Goal: Task Accomplishment & Management: Use online tool/utility

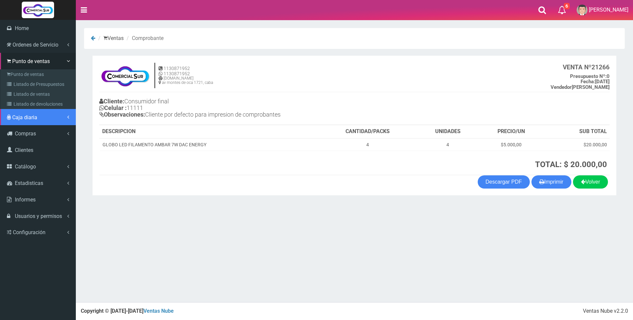
click at [25, 119] on span "Caja diaria" at bounding box center [24, 117] width 25 height 6
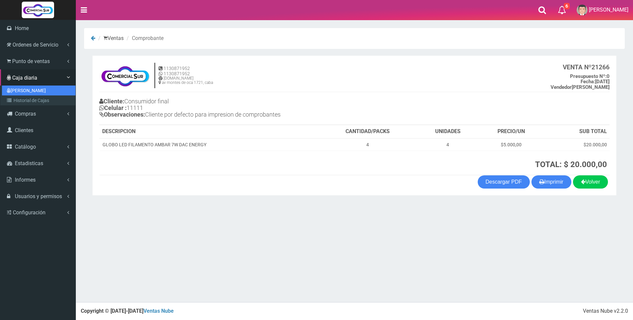
click at [47, 93] on link "[PERSON_NAME]" at bounding box center [39, 90] width 74 height 10
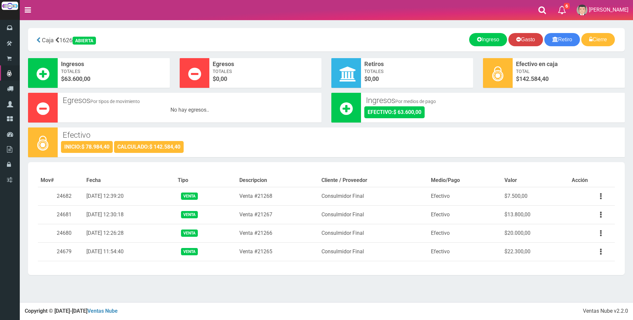
click at [529, 39] on link "Gasto" at bounding box center [526, 39] width 35 height 13
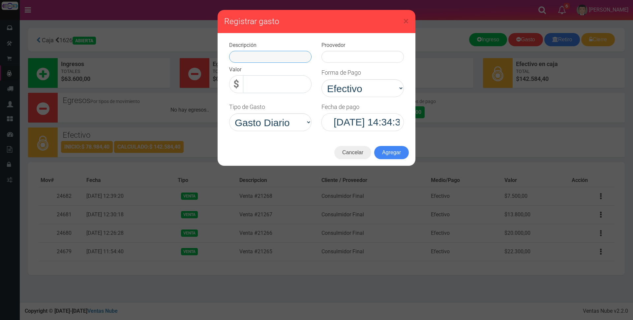
click at [289, 57] on input "text" at bounding box center [270, 57] width 82 height 12
type input "varios"
click at [286, 82] on input "0,00" at bounding box center [277, 84] width 69 height 18
type input "8.500,00"
click at [336, 55] on input "text" at bounding box center [363, 57] width 82 height 12
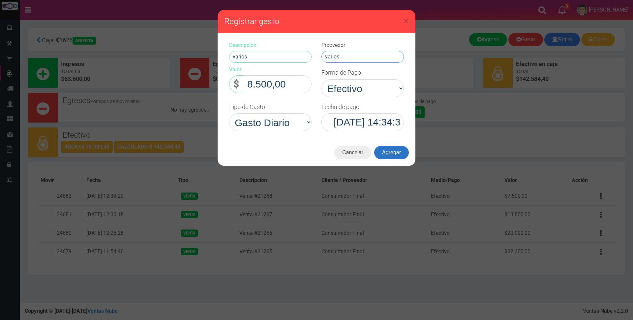
type input "varios"
click at [400, 150] on button "Agregar" at bounding box center [391, 152] width 35 height 13
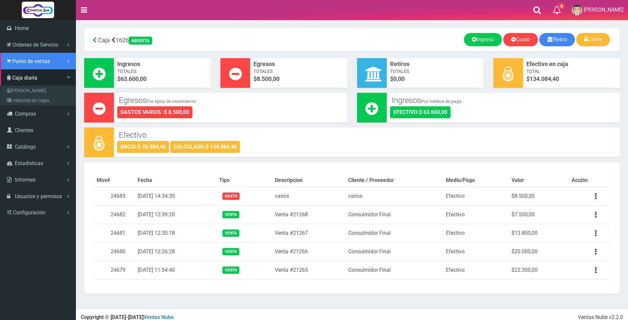
click at [13, 59] on span "Punto de ventas" at bounding box center [31, 61] width 38 height 6
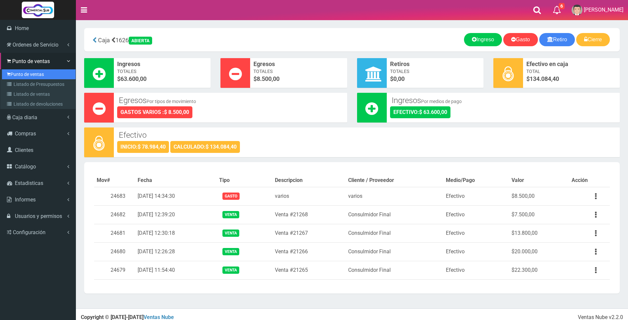
click at [22, 73] on link "Punto de ventas" at bounding box center [39, 74] width 74 height 10
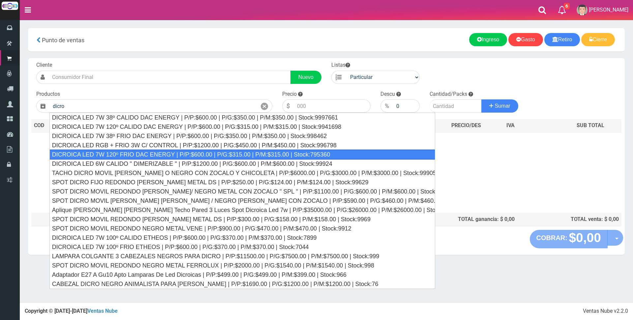
click at [144, 150] on div "DICROICA LED 7W 120º FRIO DAC ENERGY | P/P:$600.00 | P/G:$315.00 | P/M:$315.00 …" at bounding box center [242, 154] width 386 height 10
type input "DICROICA LED 7W 120º FRIO DAC ENERGY | P/P:$600.00 | P/G:$315.00 | P/M:$315.00 …"
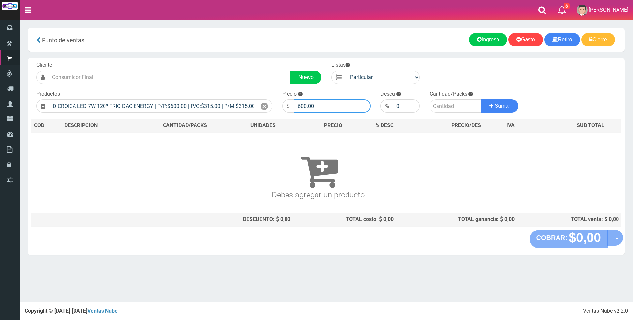
click at [323, 103] on input "600.00" at bounding box center [332, 105] width 77 height 13
type input "6"
type input "2200"
click at [446, 105] on input "number" at bounding box center [456, 105] width 52 height 13
type input "1"
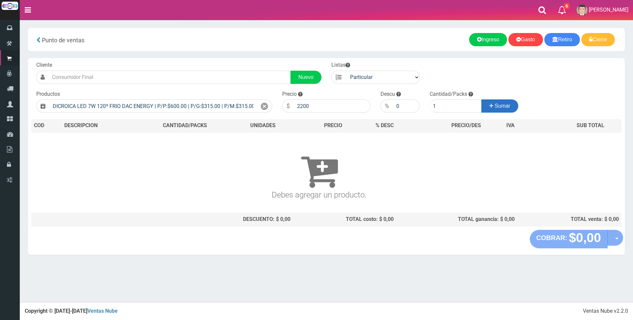
click at [487, 109] on button "Sumar" at bounding box center [500, 105] width 37 height 13
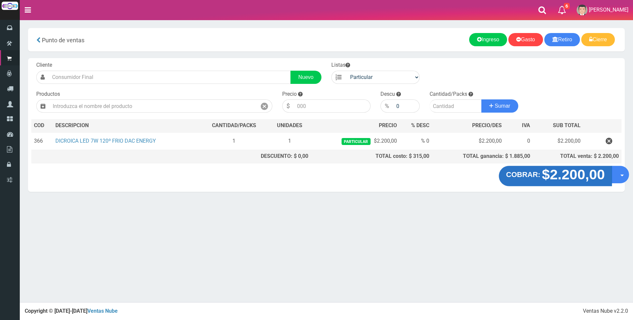
click at [538, 175] on strong "COBRAR:" at bounding box center [523, 175] width 34 height 8
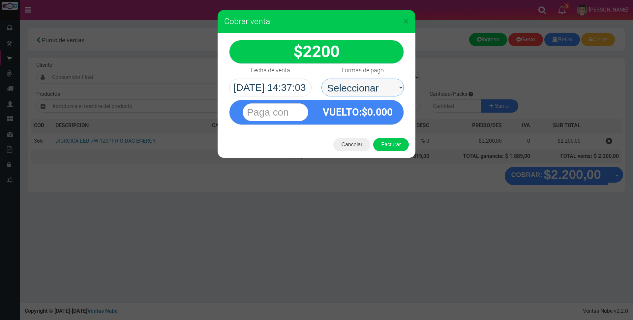
click at [386, 88] on select "Seleccionar Efectivo Tarjeta de Crédito Depósito Débito" at bounding box center [363, 88] width 82 height 18
click at [386, 109] on span "0.000" at bounding box center [379, 112] width 25 height 12
click at [383, 86] on select "Seleccionar Efectivo Tarjeta de Crédito Depósito Débito" at bounding box center [363, 88] width 82 height 18
select select "Efectivo"
click at [322, 79] on select "Seleccionar Efectivo Tarjeta de Crédito Depósito Débito" at bounding box center [363, 88] width 82 height 18
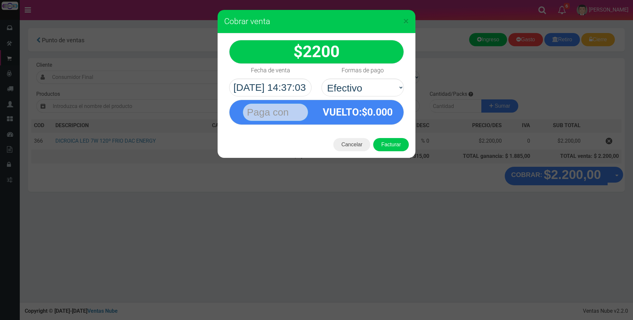
click at [303, 113] on input "text" at bounding box center [276, 112] width 66 height 18
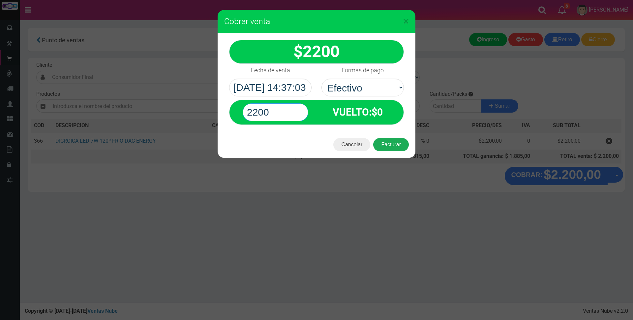
type input "2200"
click at [401, 142] on button "Facturar" at bounding box center [391, 144] width 36 height 13
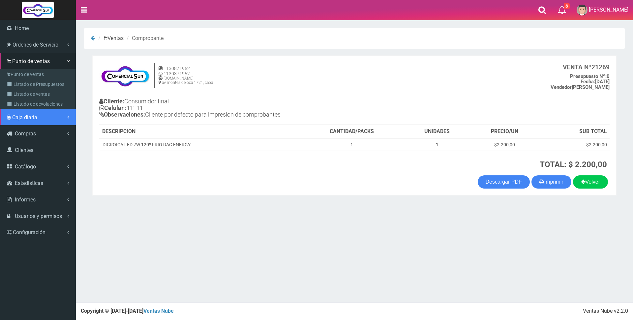
click at [25, 116] on span "Caja diaria" at bounding box center [24, 117] width 25 height 6
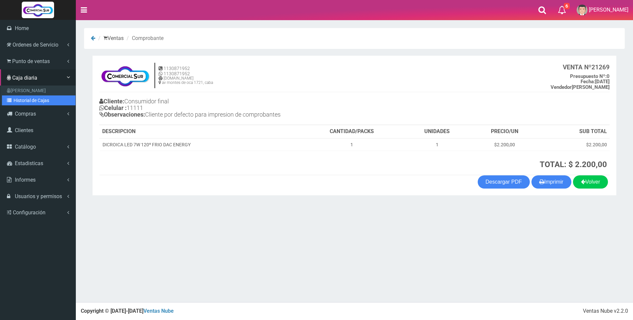
click at [25, 98] on link "Historial de Cajas" at bounding box center [39, 100] width 74 height 10
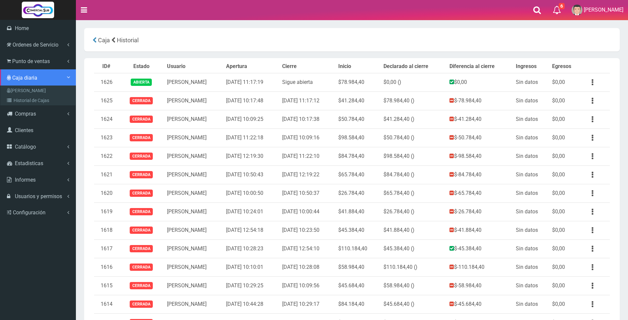
click at [20, 76] on span "Caja diaria" at bounding box center [24, 78] width 25 height 6
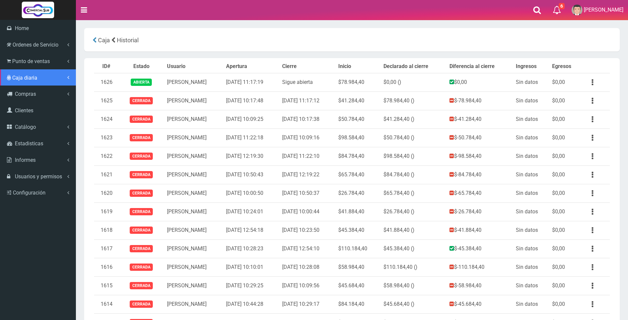
click at [20, 76] on span "Caja diaria" at bounding box center [24, 78] width 25 height 6
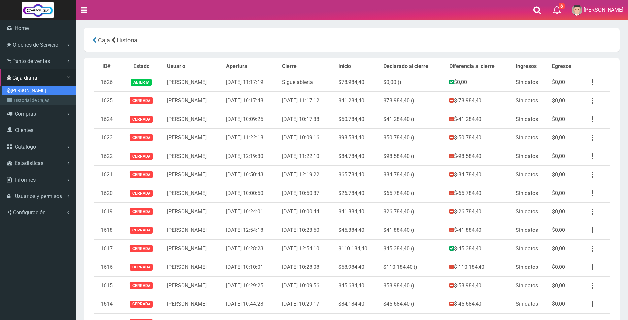
click at [20, 85] on link "[PERSON_NAME]" at bounding box center [39, 90] width 74 height 10
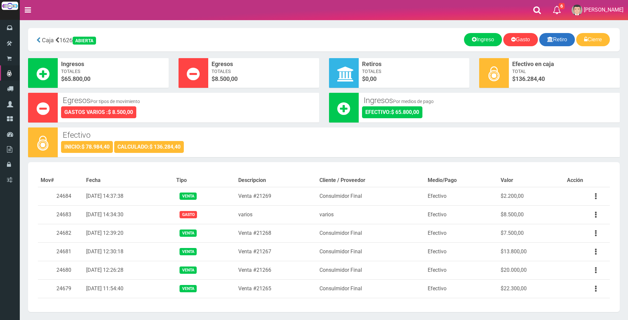
click at [560, 42] on link "Retiro" at bounding box center [557, 39] width 36 height 13
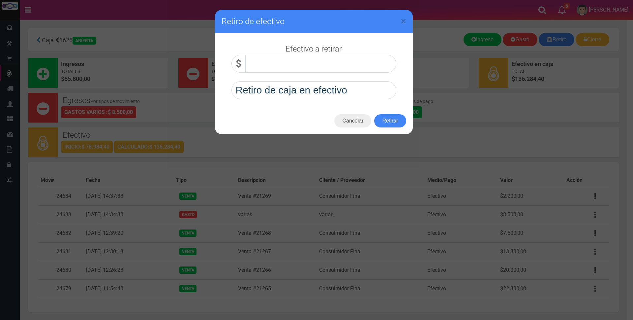
click at [370, 54] on div "Efectivo a retirar $ Retiro de caja en efectivo" at bounding box center [314, 70] width 175 height 57
click at [355, 66] on input "0,00" at bounding box center [320, 64] width 151 height 18
type input "100.000,00"
click at [387, 118] on button "Retirar" at bounding box center [390, 120] width 32 height 13
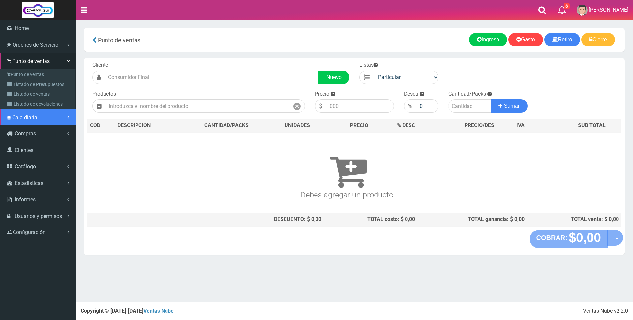
click at [24, 119] on span "Caja diaria" at bounding box center [24, 117] width 25 height 6
